Goal: Task Accomplishment & Management: Manage account settings

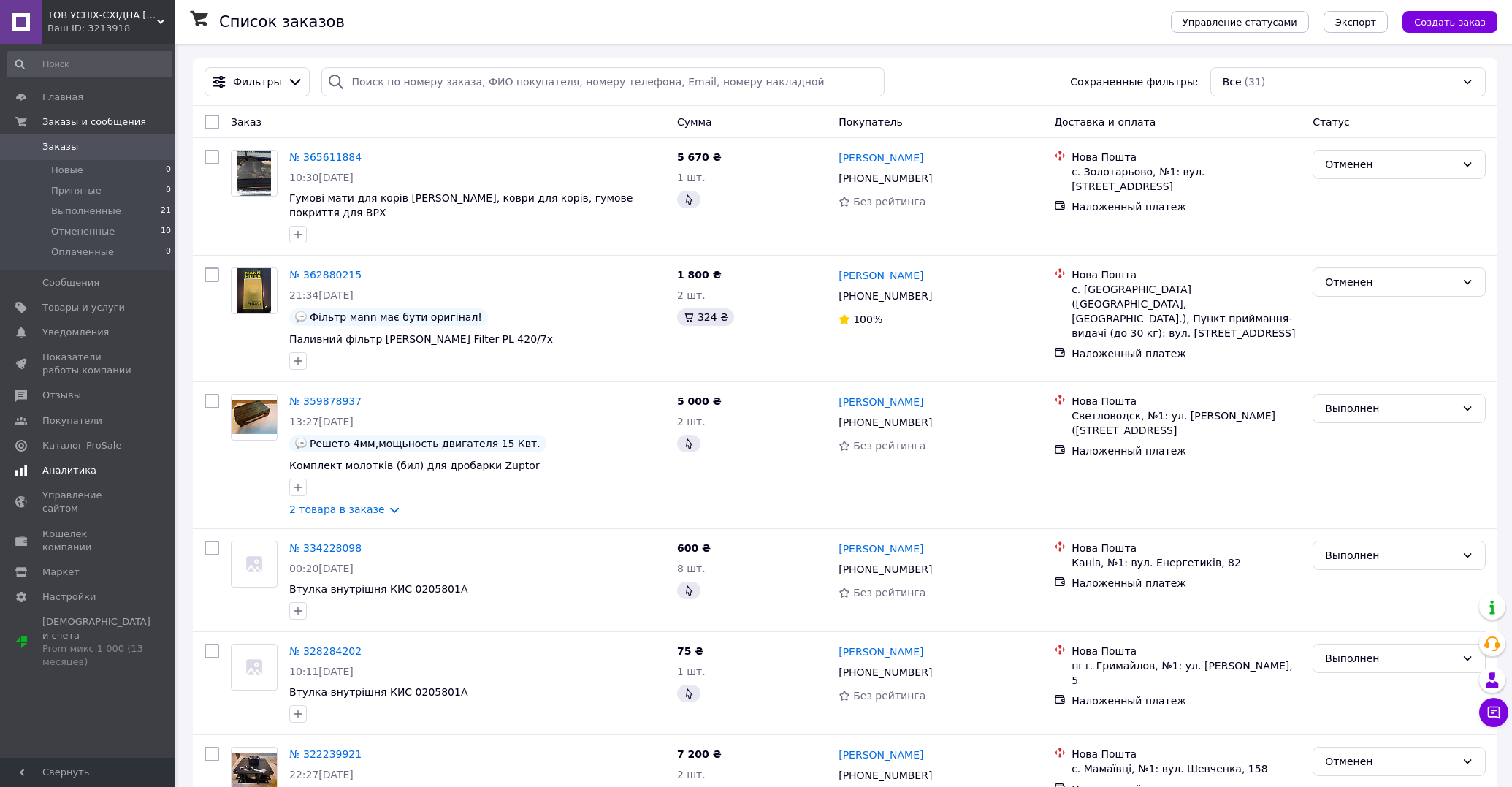
click at [83, 467] on span "Аналитика" at bounding box center [69, 470] width 54 height 13
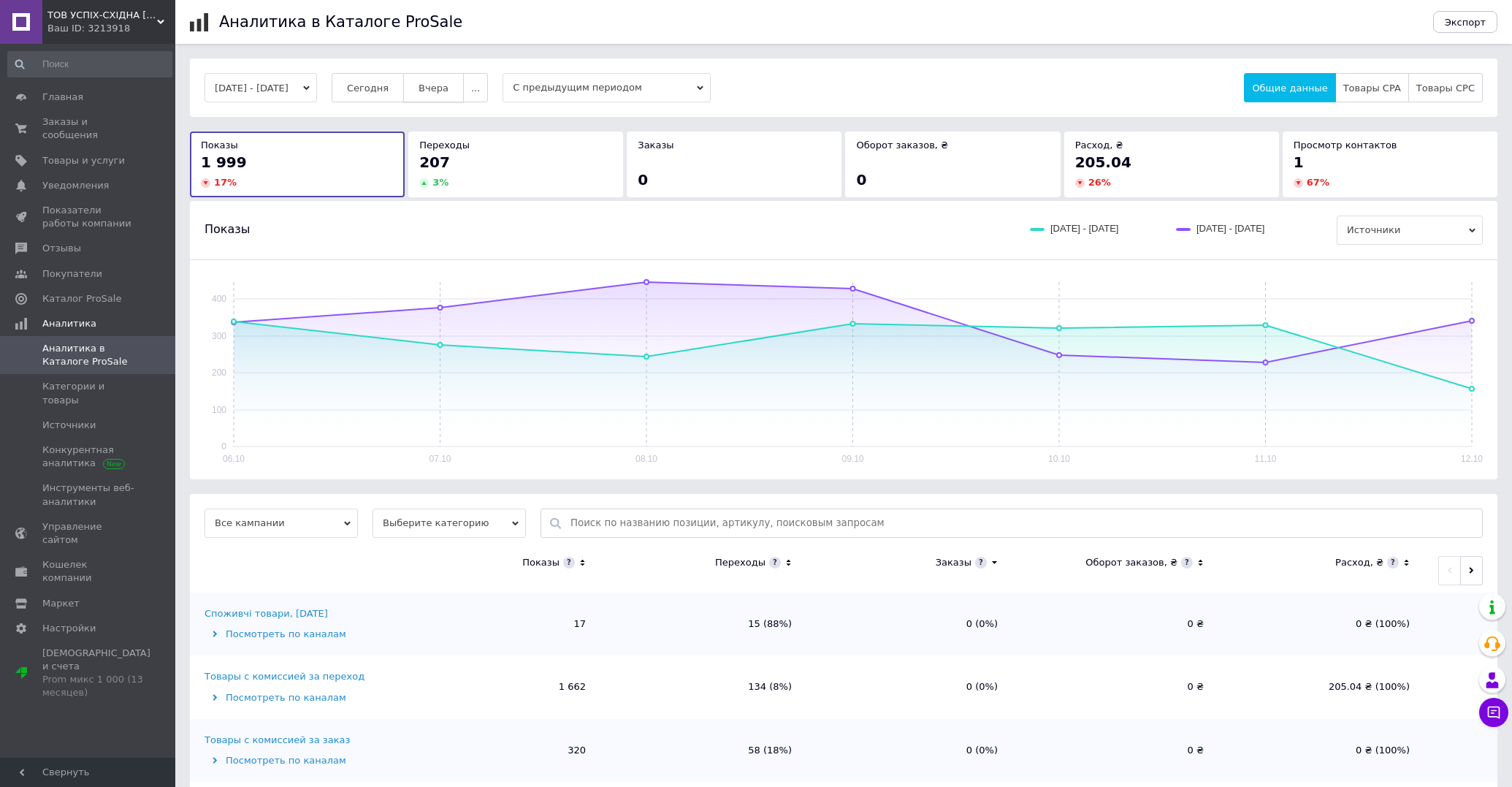
click at [448, 90] on span "Вчера" at bounding box center [433, 88] width 30 height 11
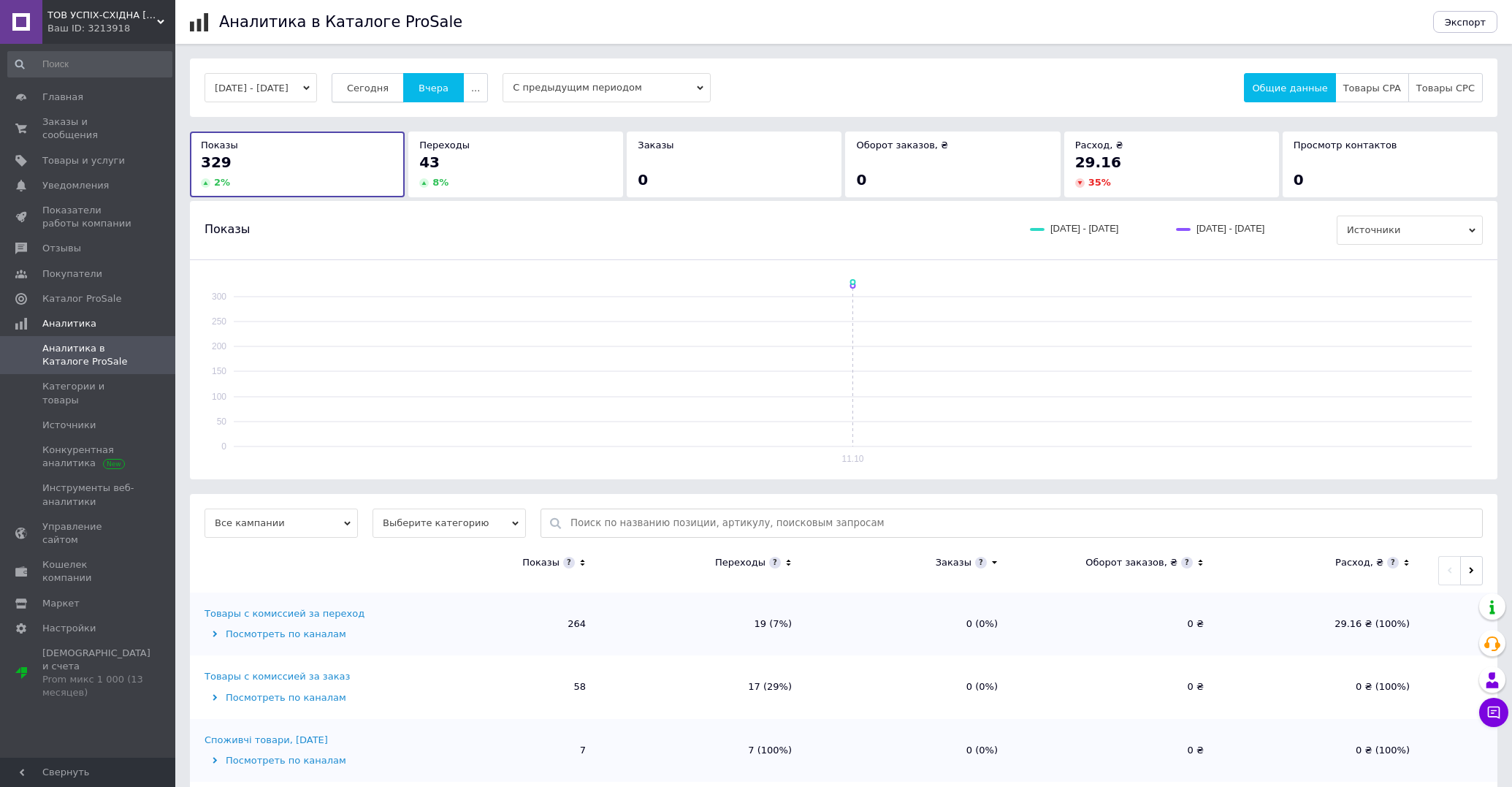
click at [376, 83] on span "Сегодня" at bounding box center [368, 88] width 42 height 11
click at [98, 317] on span "Аналитика" at bounding box center [109, 324] width 133 height 13
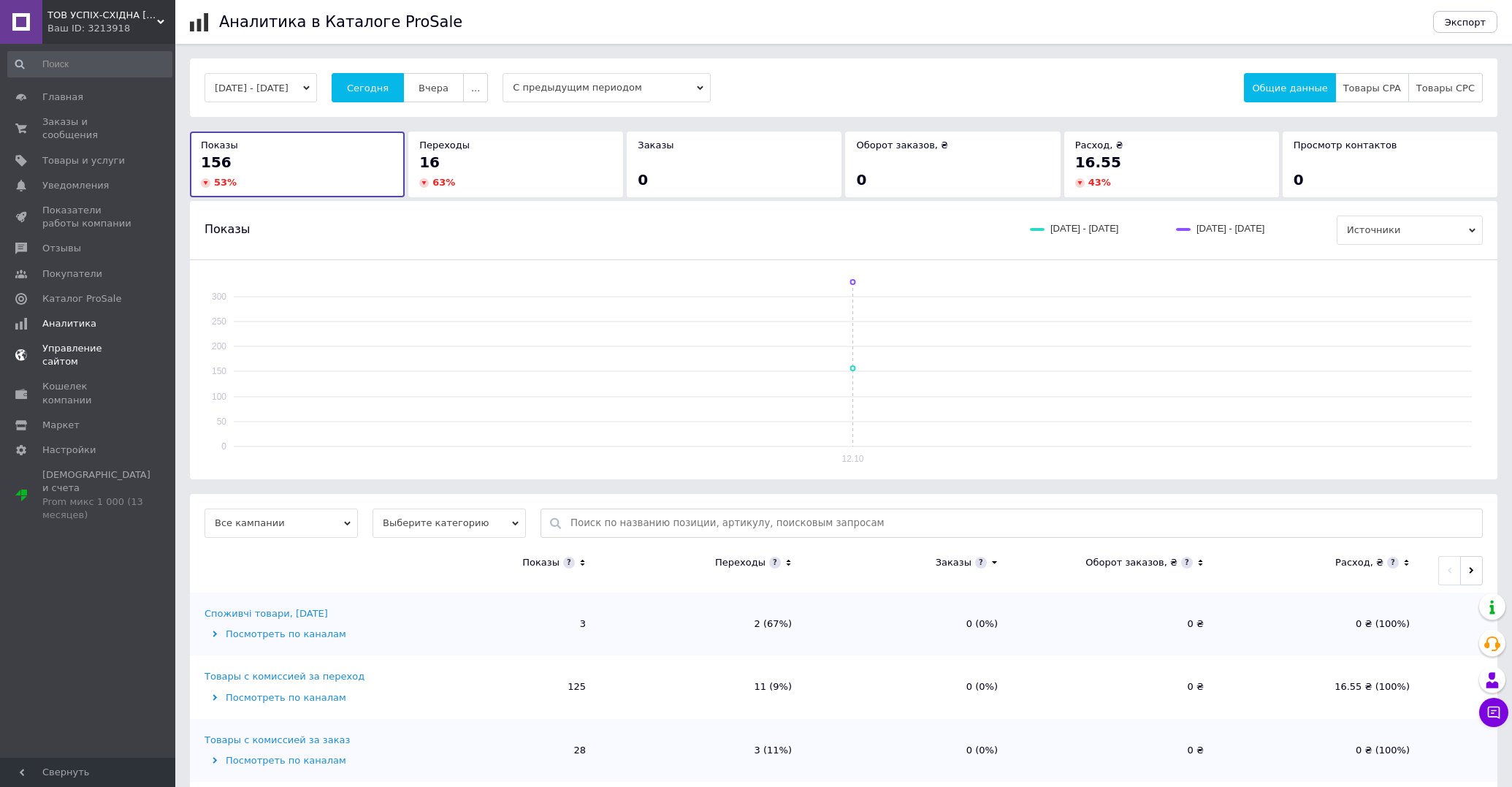
drag, startPoint x: 97, startPoint y: 280, endPoint x: 89, endPoint y: 404, distance: 124.3
click at [96, 292] on span "Каталог ProSale" at bounding box center [82, 299] width 79 height 13
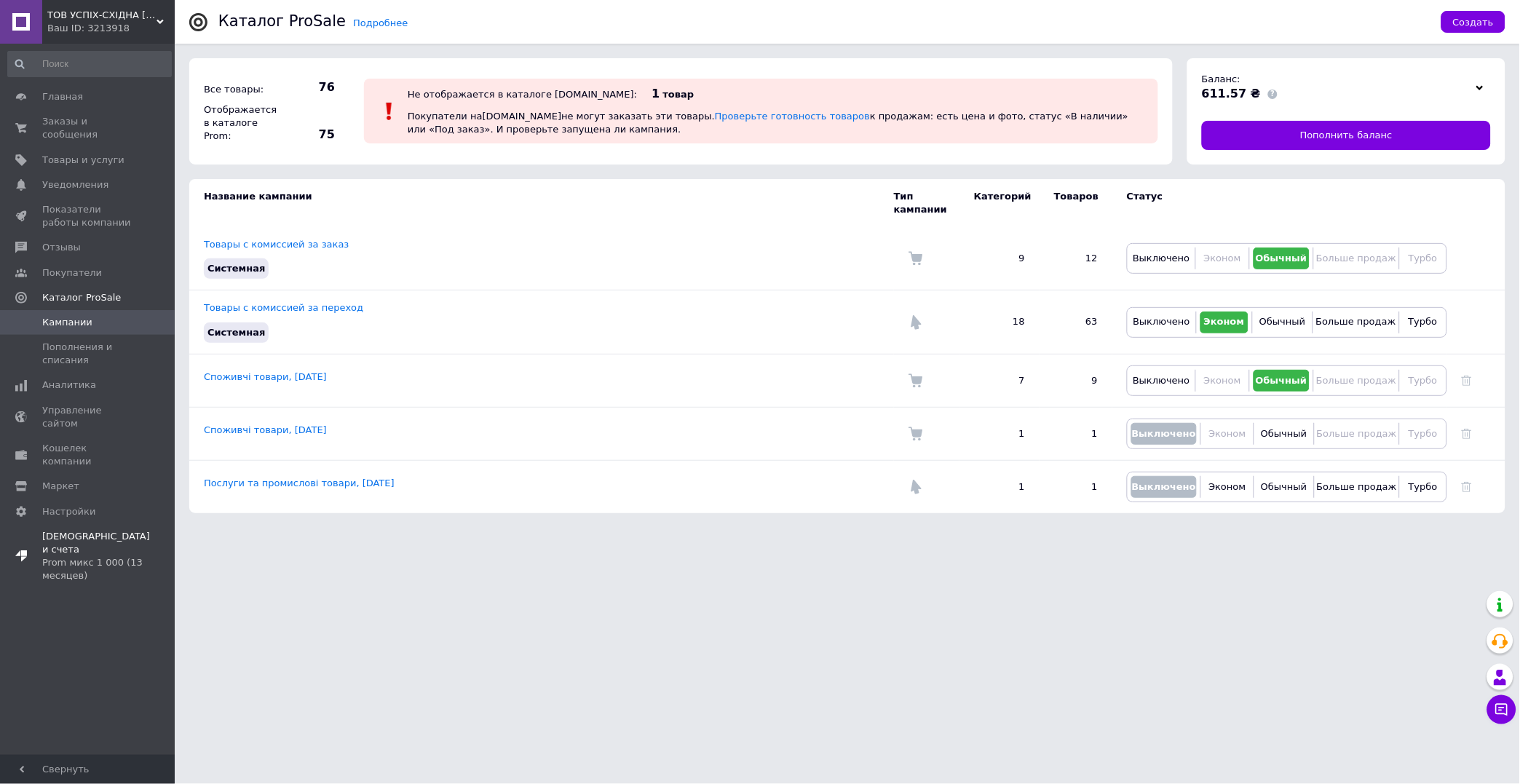
click at [73, 530] on span "Тарифы и счета Prom микс 1 000 (13 месяцев)" at bounding box center [96, 556] width 108 height 53
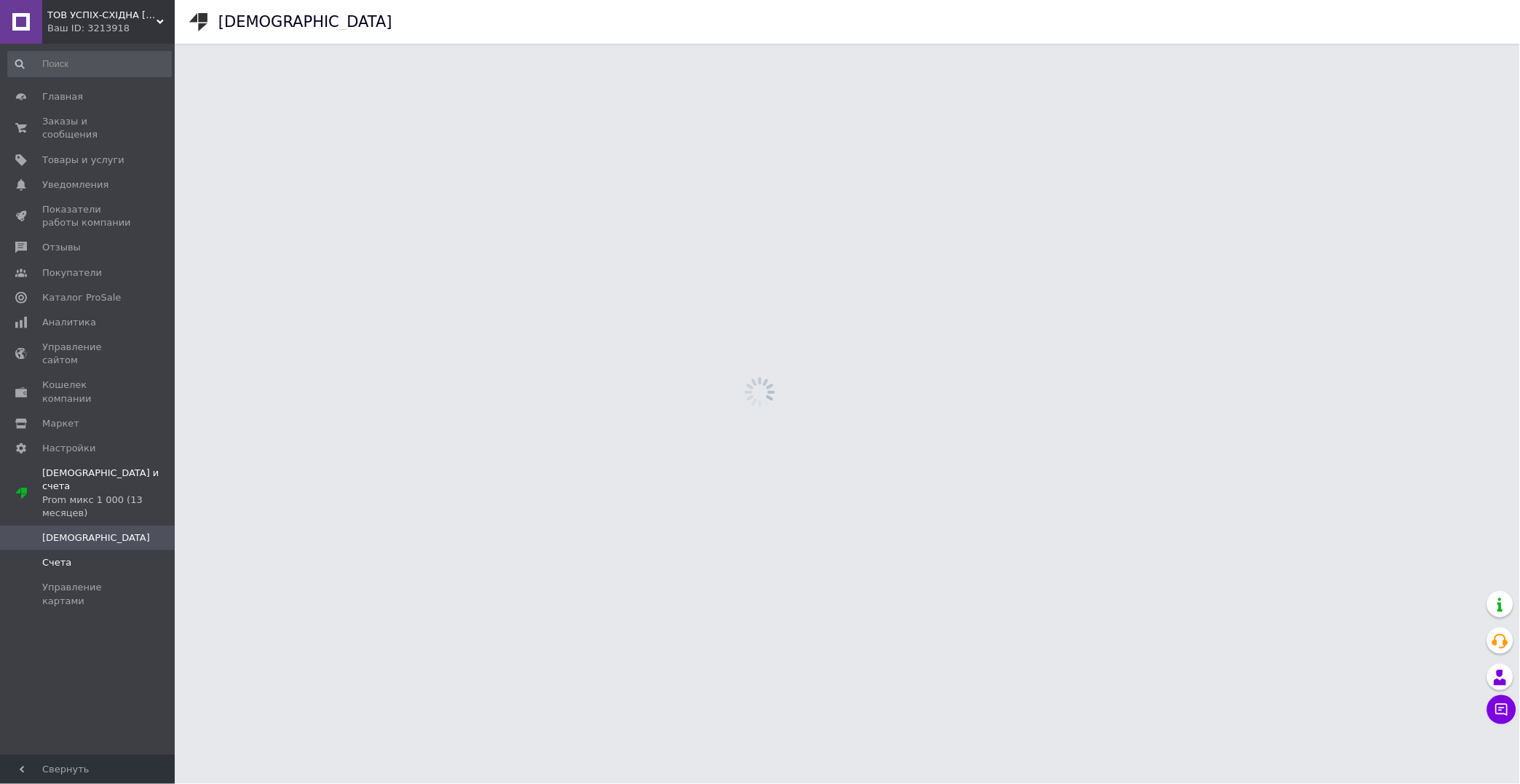
click at [70, 556] on span "Счета" at bounding box center [88, 563] width 92 height 13
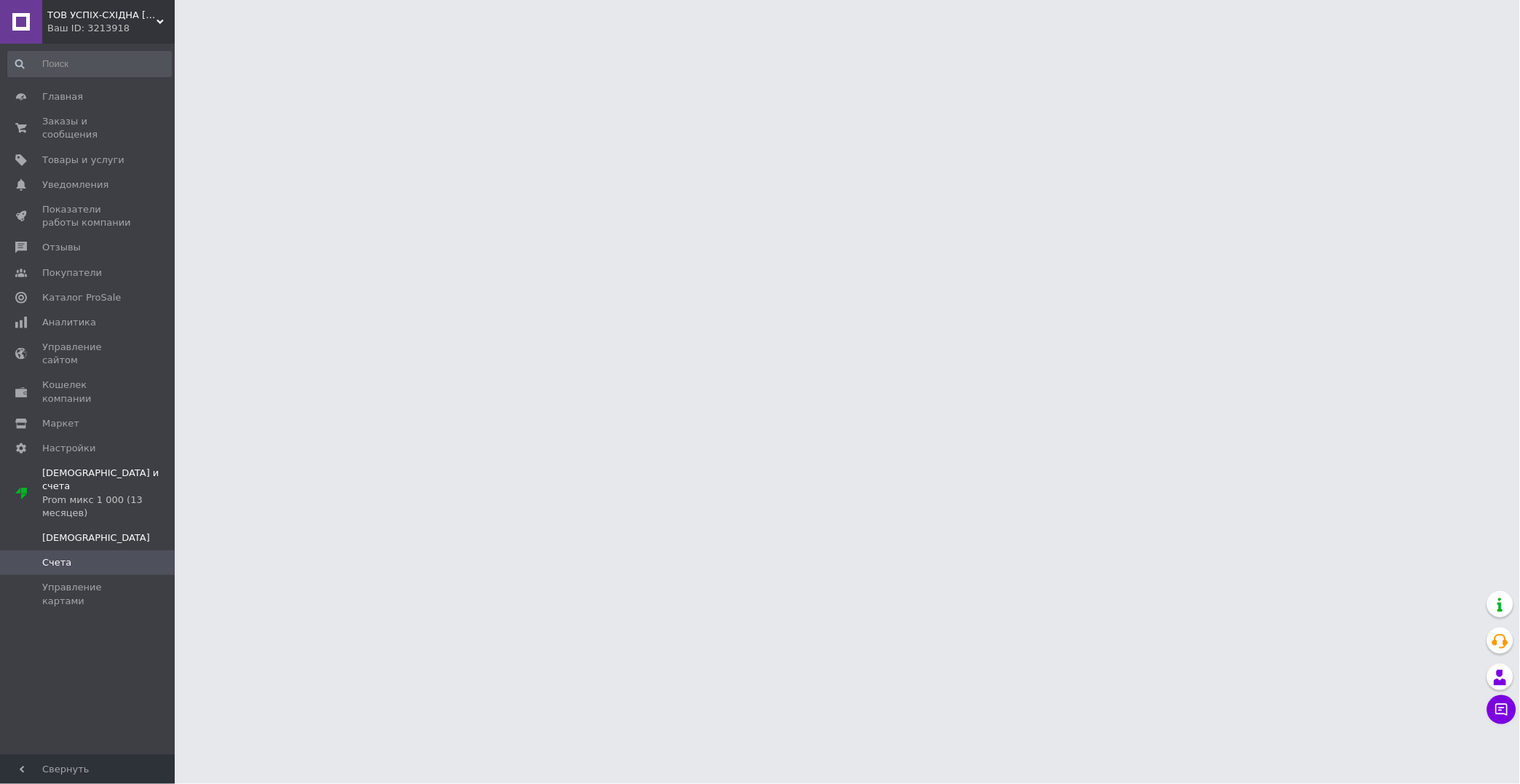
click at [67, 531] on span "[DEMOGRAPHIC_DATA]" at bounding box center [96, 538] width 108 height 13
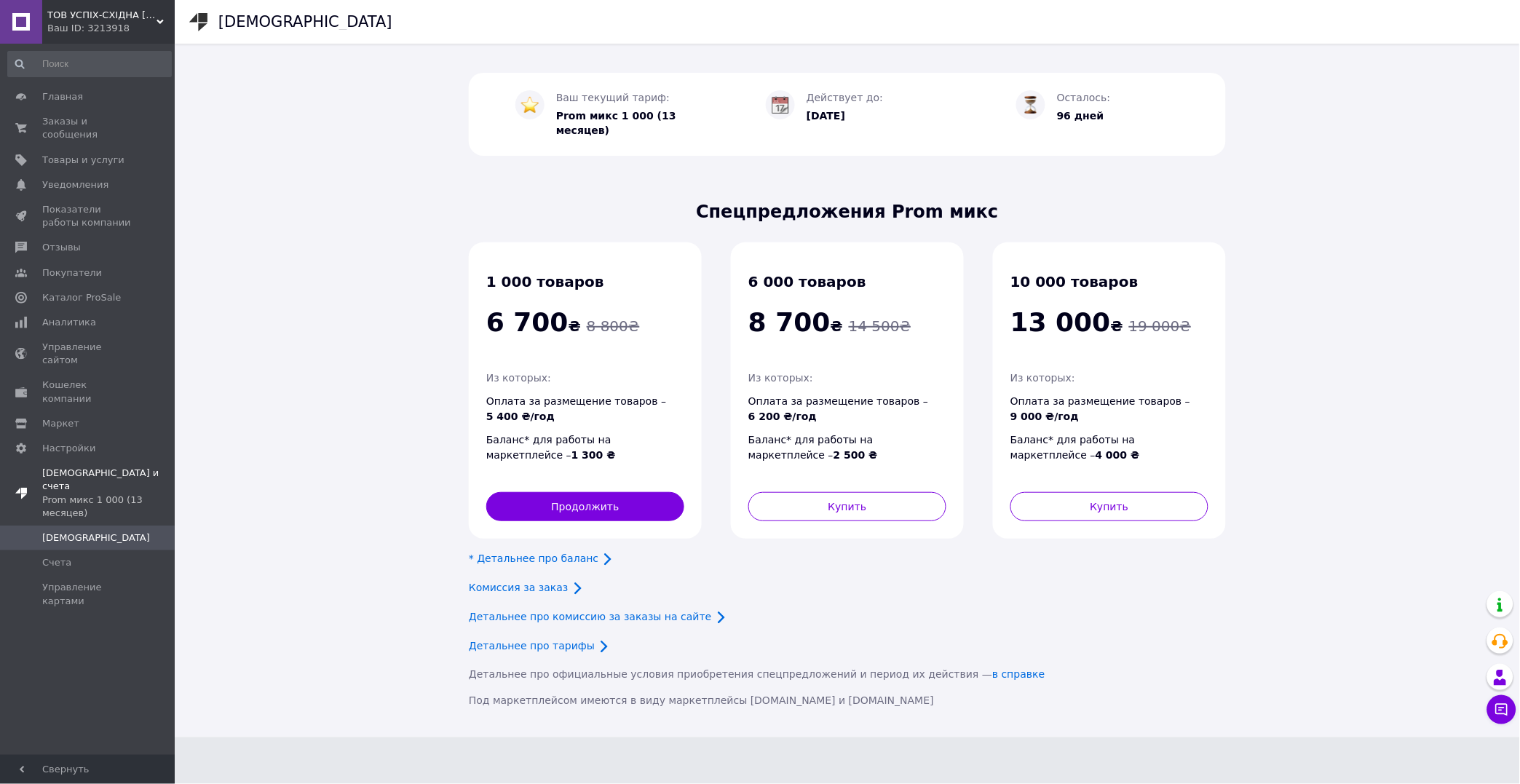
click at [75, 494] on div "Prom микс 1 000 (13 месяцев)" at bounding box center [108, 506] width 132 height 26
click at [55, 494] on div "Prom микс 1 000 (13 месяцев)" at bounding box center [96, 506] width 108 height 26
click at [90, 379] on span "Кошелек компании" at bounding box center [88, 392] width 92 height 26
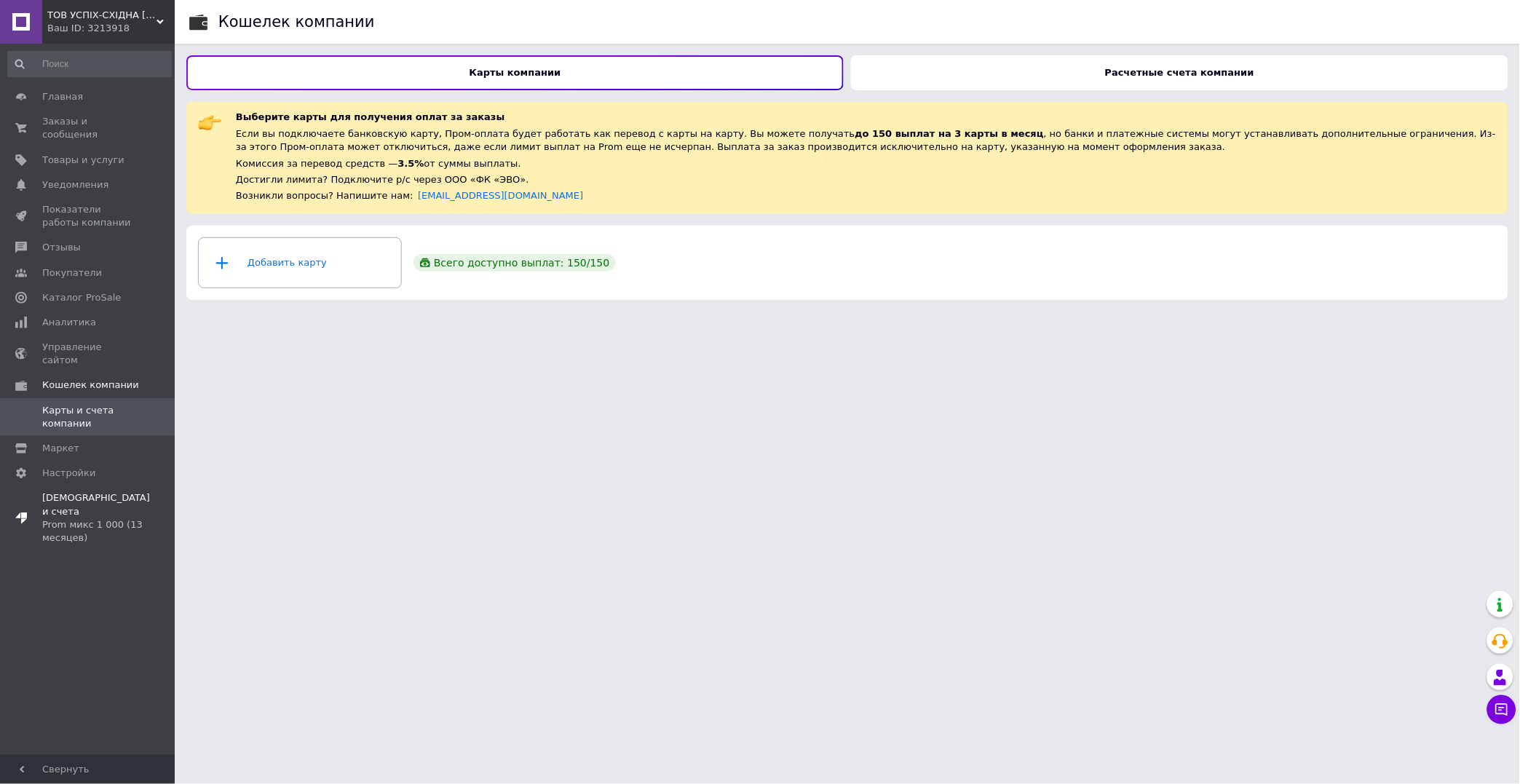
click at [64, 518] on div "Prom микс 1 000 (13 месяцев)" at bounding box center [96, 531] width 108 height 26
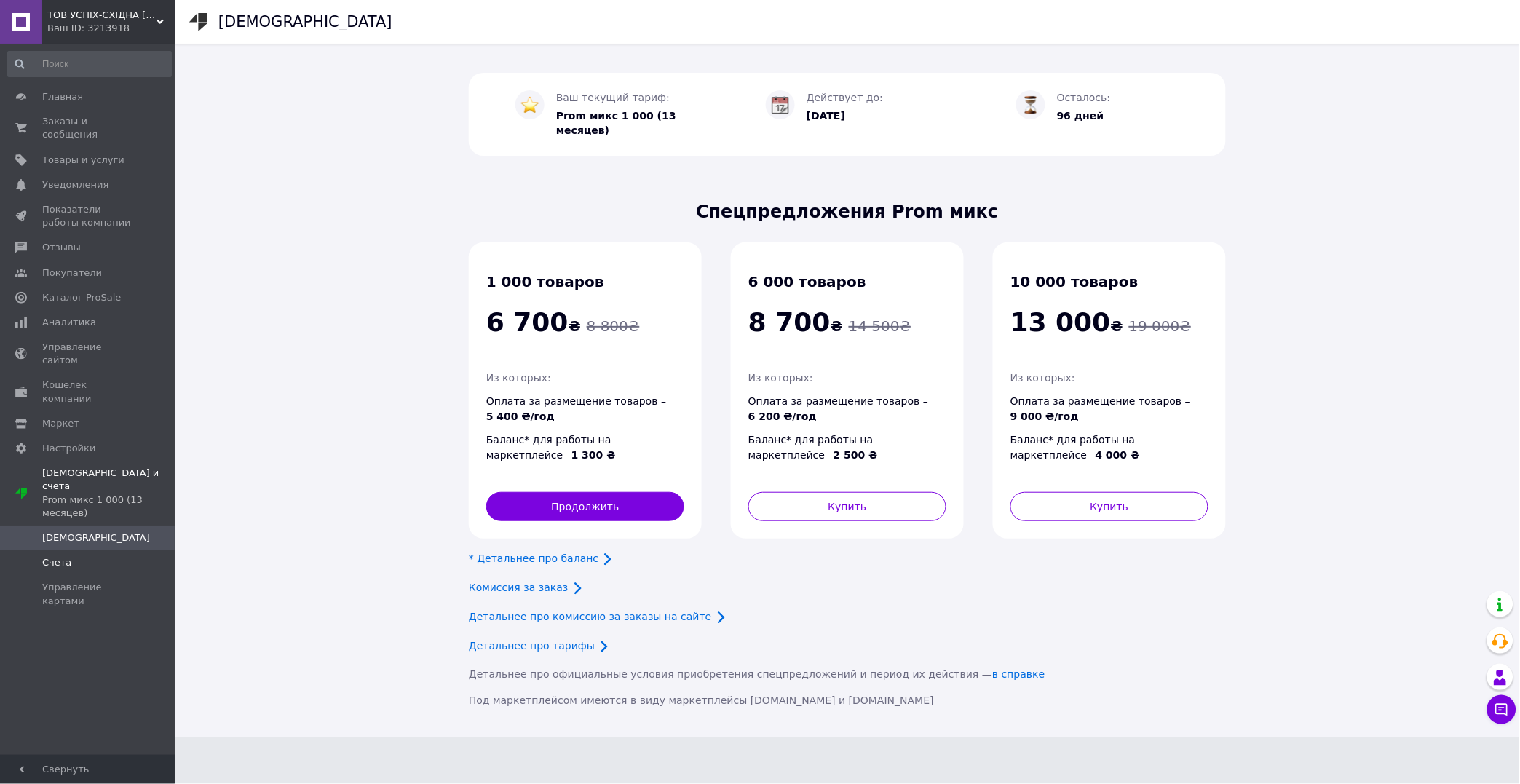
click at [75, 550] on link "Счета" at bounding box center [89, 563] width 179 height 25
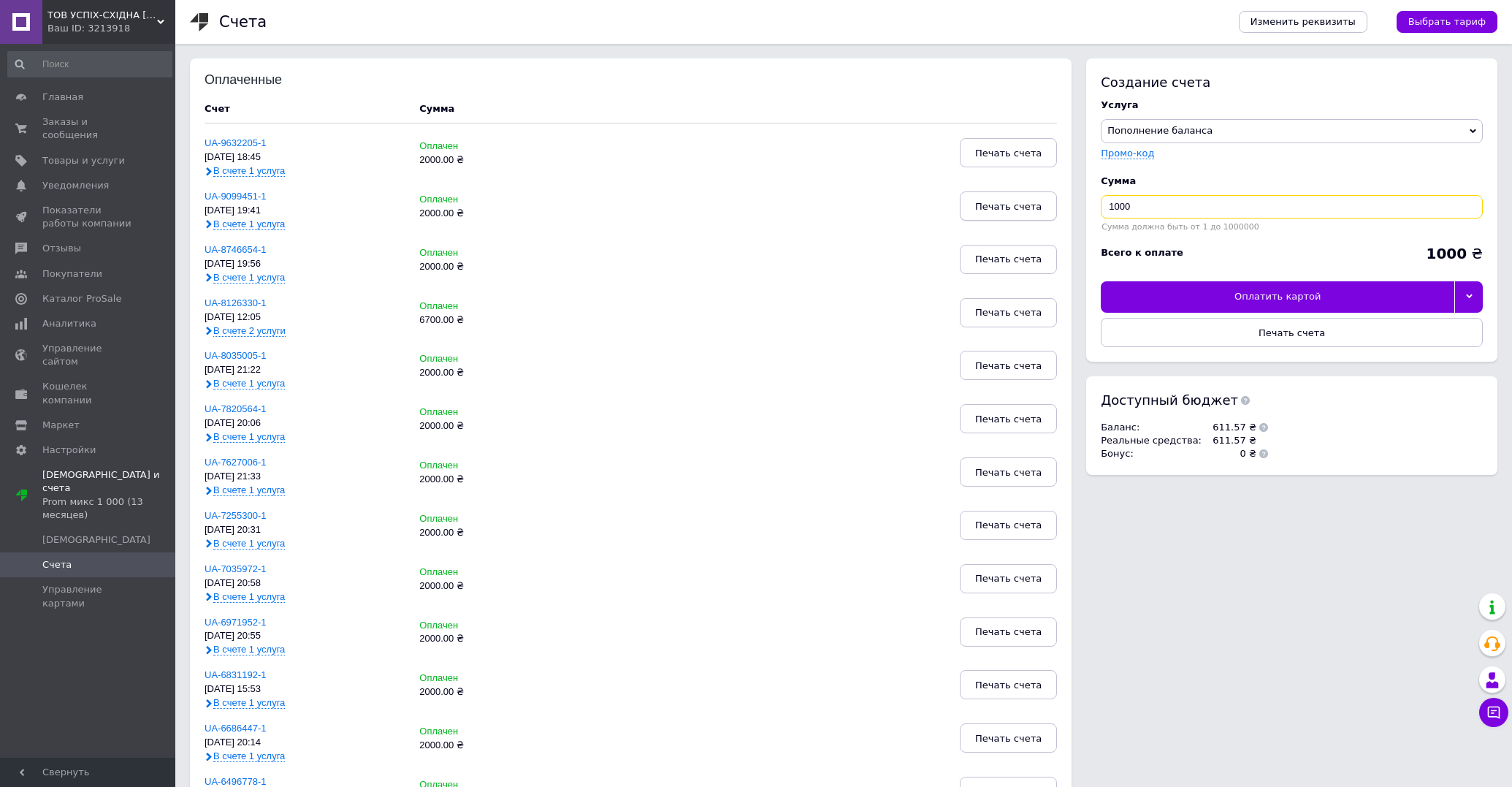
drag, startPoint x: 1136, startPoint y: 202, endPoint x: 1020, endPoint y: 196, distance: 116.2
click at [1020, 201] on div "Оплаченные Счет Сумма UA-9632205-1 [DATE] 18:45 В счете 1 услуга Оплачен 2000.0…" at bounding box center [844, 669] width 1308 height 1222
type input "2000"
click at [1289, 295] on div "Оплатить картой" at bounding box center [1277, 296] width 353 height 31
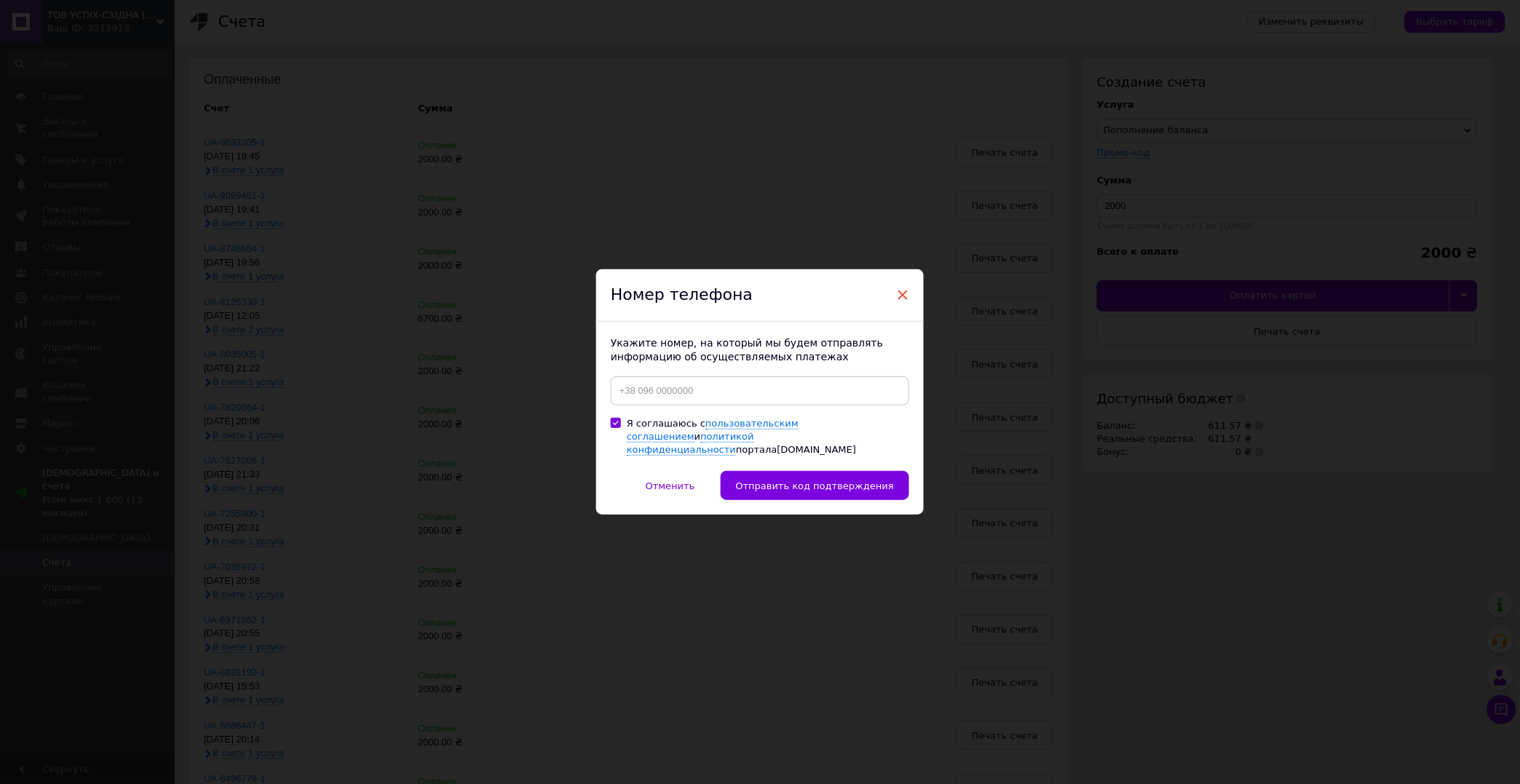
click at [904, 300] on span "×" at bounding box center [903, 295] width 13 height 25
